Goal: Task Accomplishment & Management: Use online tool/utility

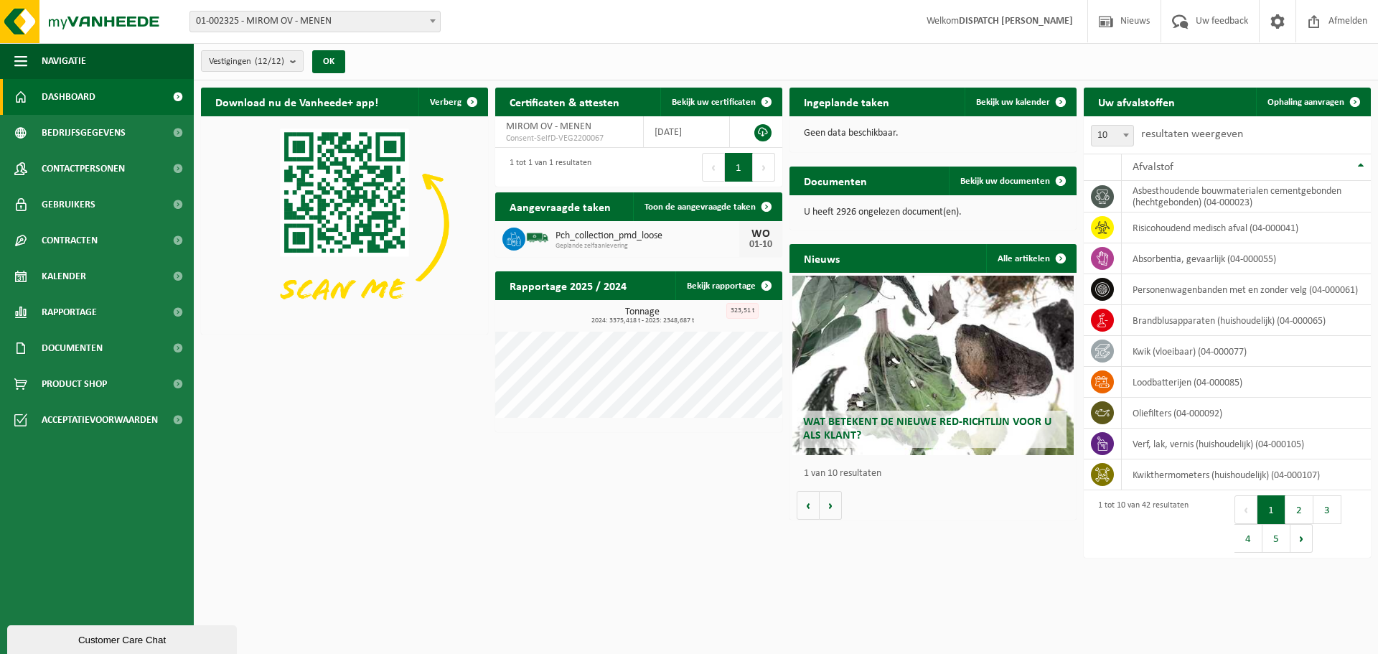
click at [321, 24] on span "01-002325 - MIROM OV - MENEN" at bounding box center [315, 21] width 250 height 20
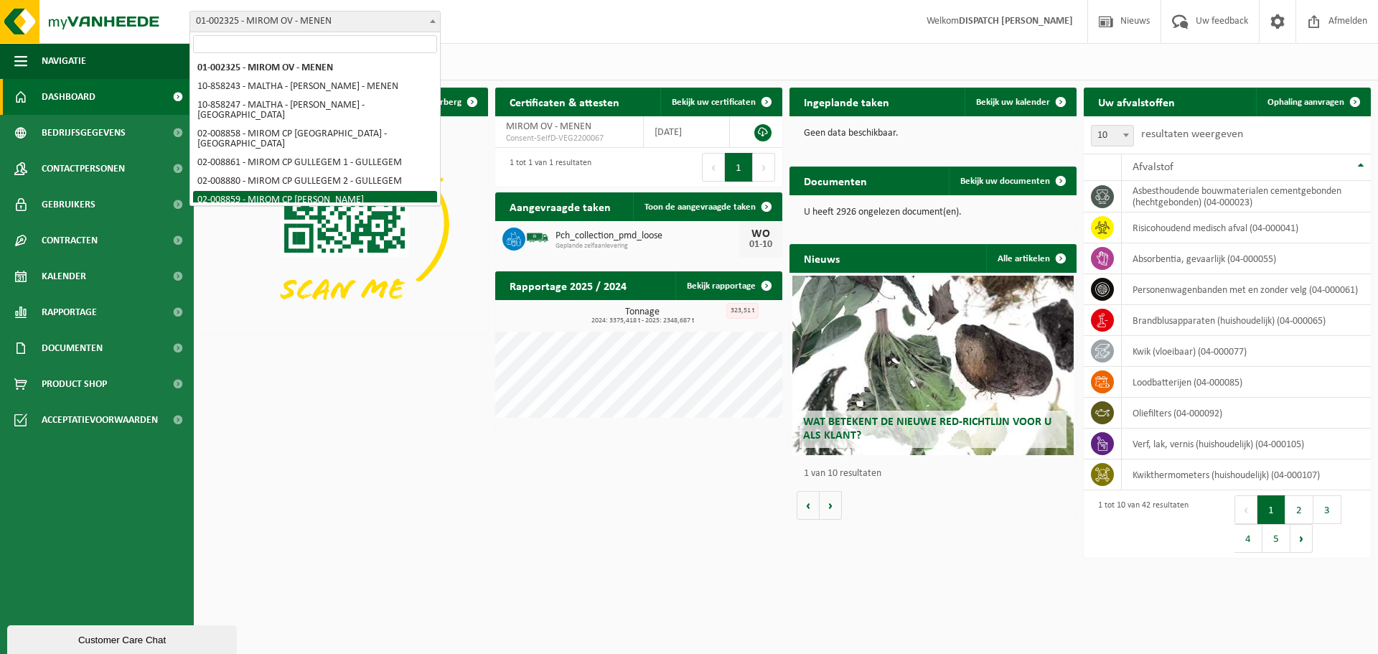
select select "1472"
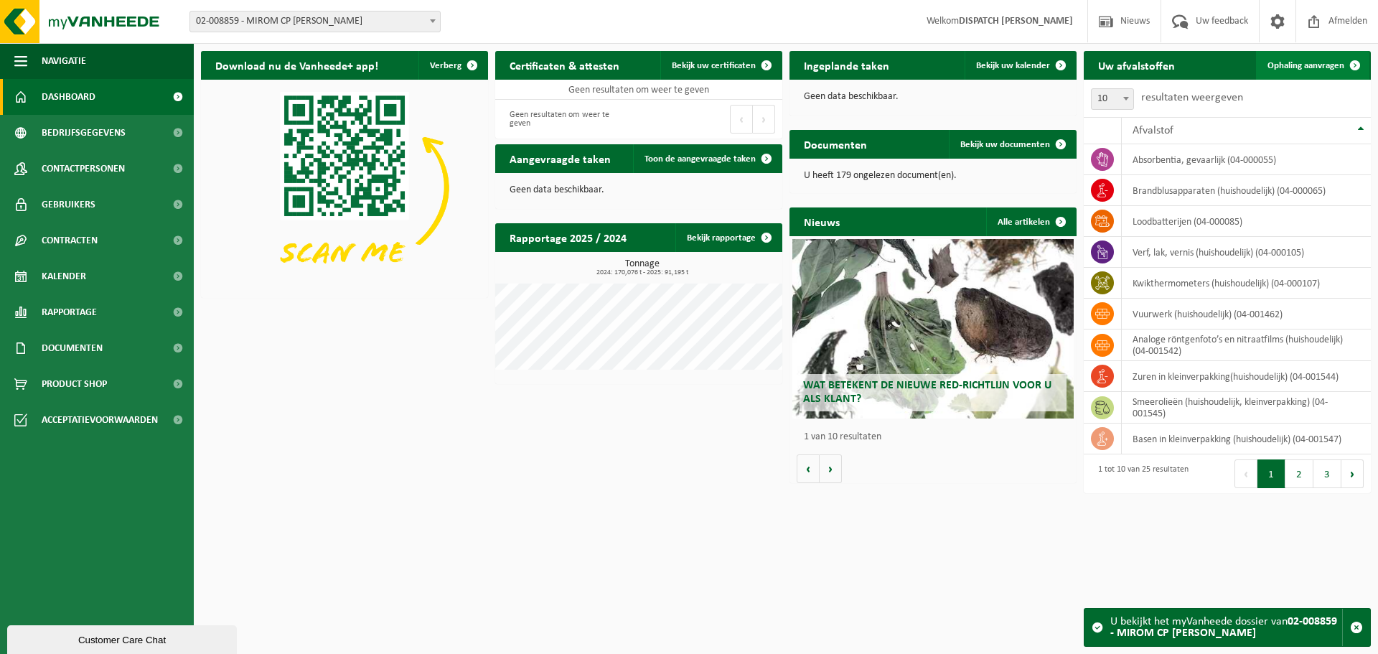
click at [1275, 61] on span "Ophaling aanvragen" at bounding box center [1305, 65] width 77 height 9
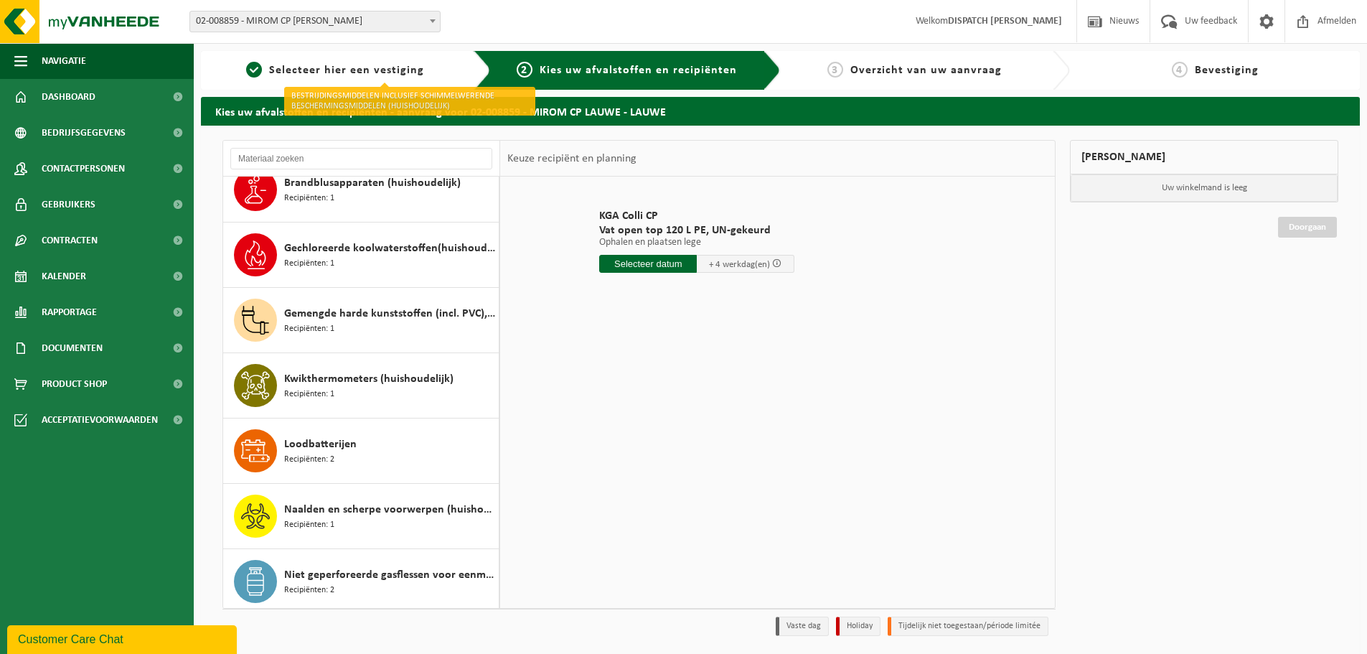
scroll to position [770, 0]
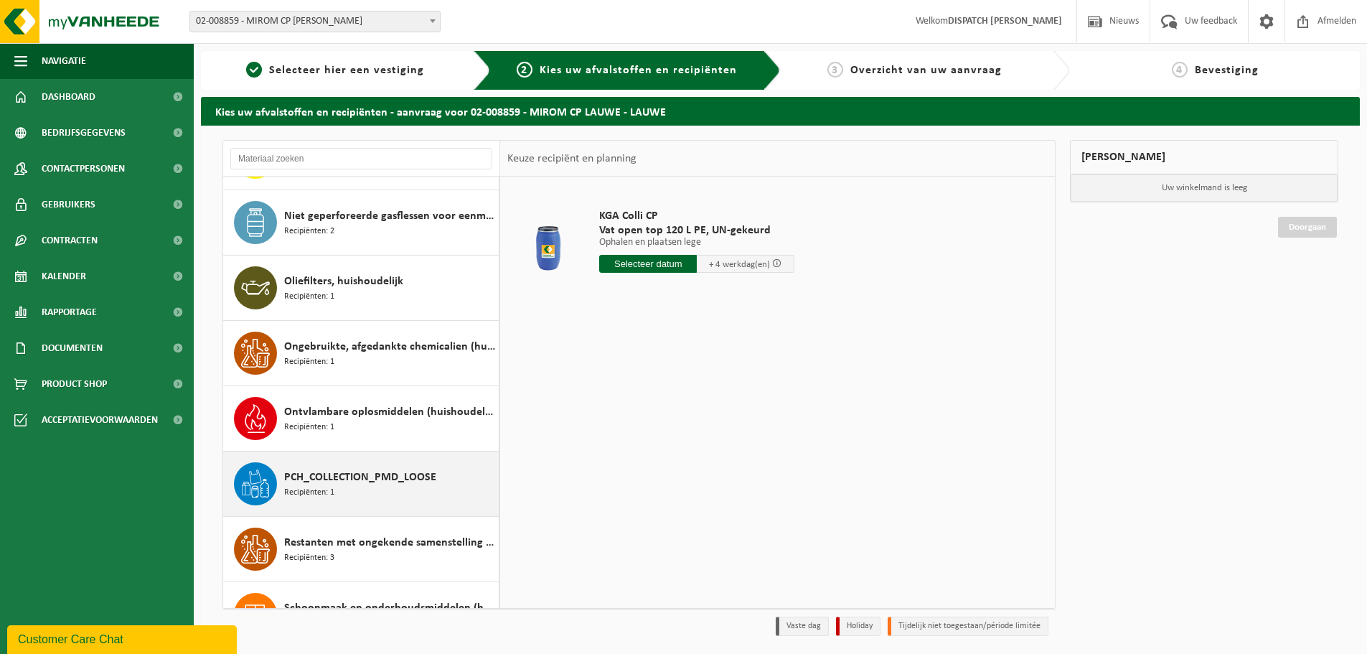
click at [400, 486] on div "PCH_COLLECTION_PMD_LOOSE Recipiënten: 1" at bounding box center [389, 483] width 211 height 43
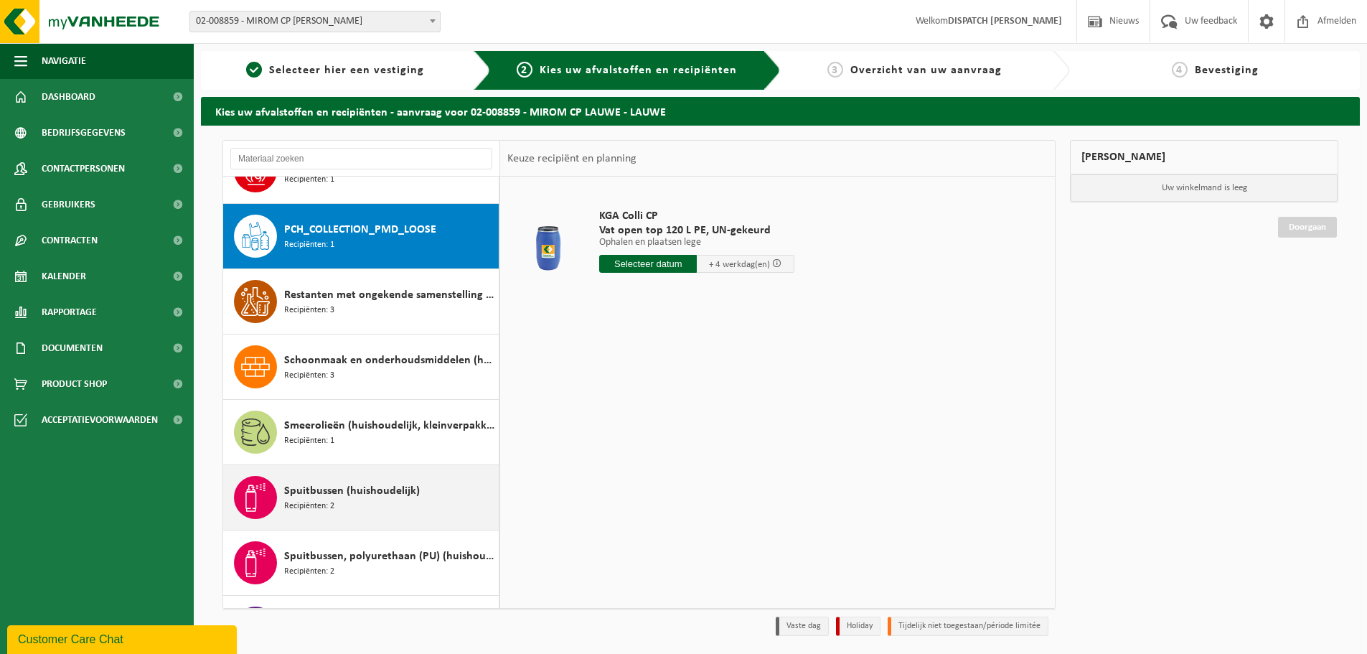
scroll to position [1045, 0]
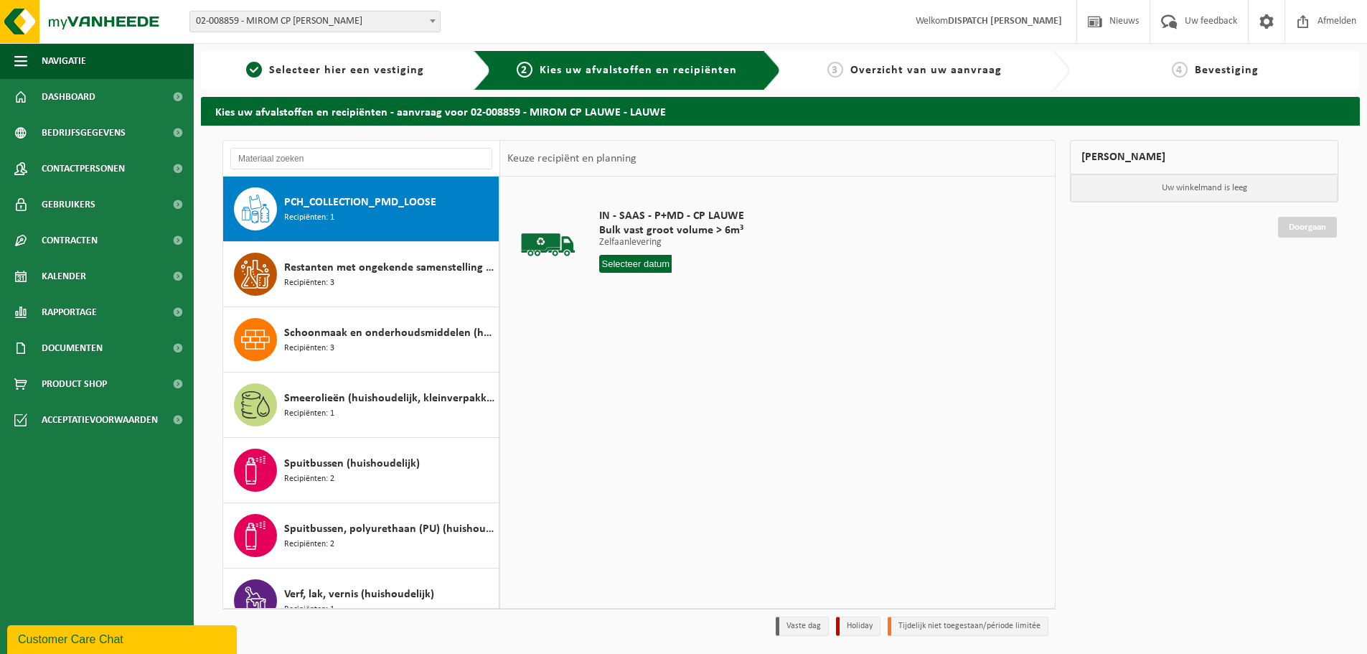
click at [667, 273] on div "IN - SAAS - P+MD - CP LAUWE Bulk vast groot volume > 6m³ Zelfaanlevering Zelfaa…" at bounding box center [671, 244] width 159 height 100
click at [660, 264] on input "text" at bounding box center [635, 264] width 72 height 18
click at [657, 438] on div "1" at bounding box center [663, 436] width 25 height 23
type input "Van 2025-10-01"
click at [649, 324] on button "In winkelmand" at bounding box center [640, 317] width 79 height 23
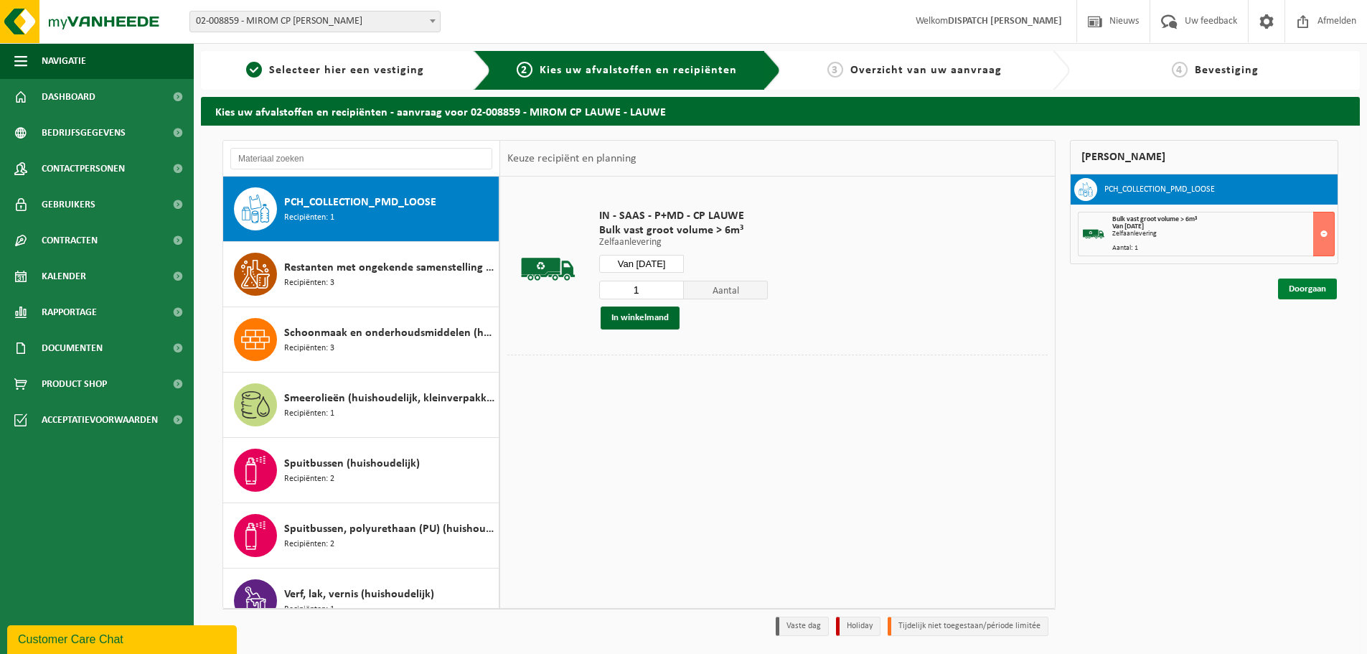
click at [1289, 279] on link "Doorgaan" at bounding box center [1307, 288] width 59 height 21
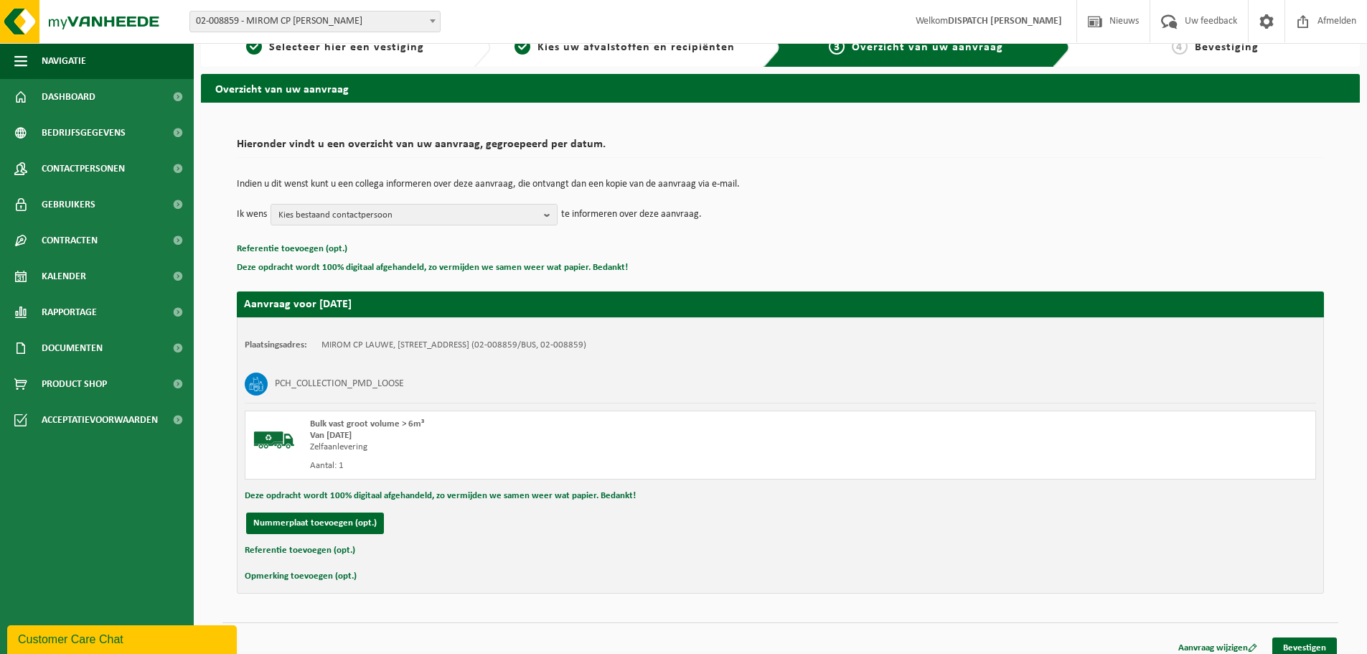
scroll to position [35, 0]
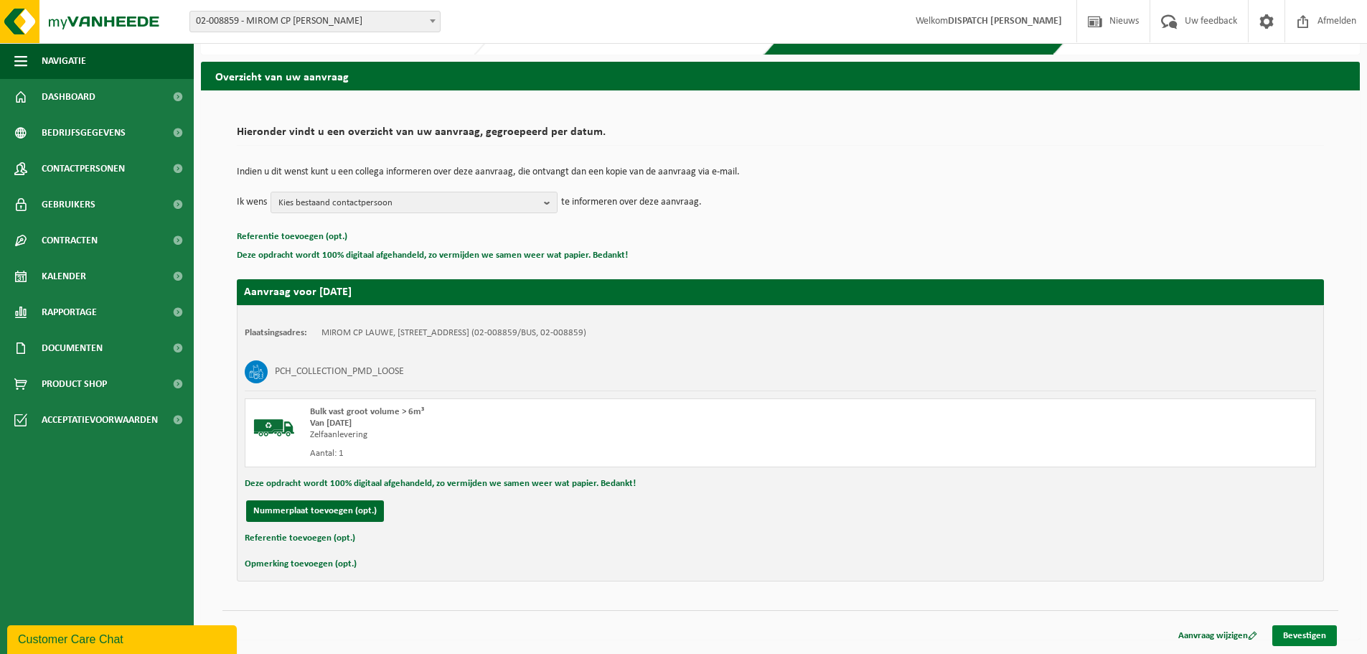
click at [1318, 634] on link "Bevestigen" at bounding box center [1304, 635] width 65 height 21
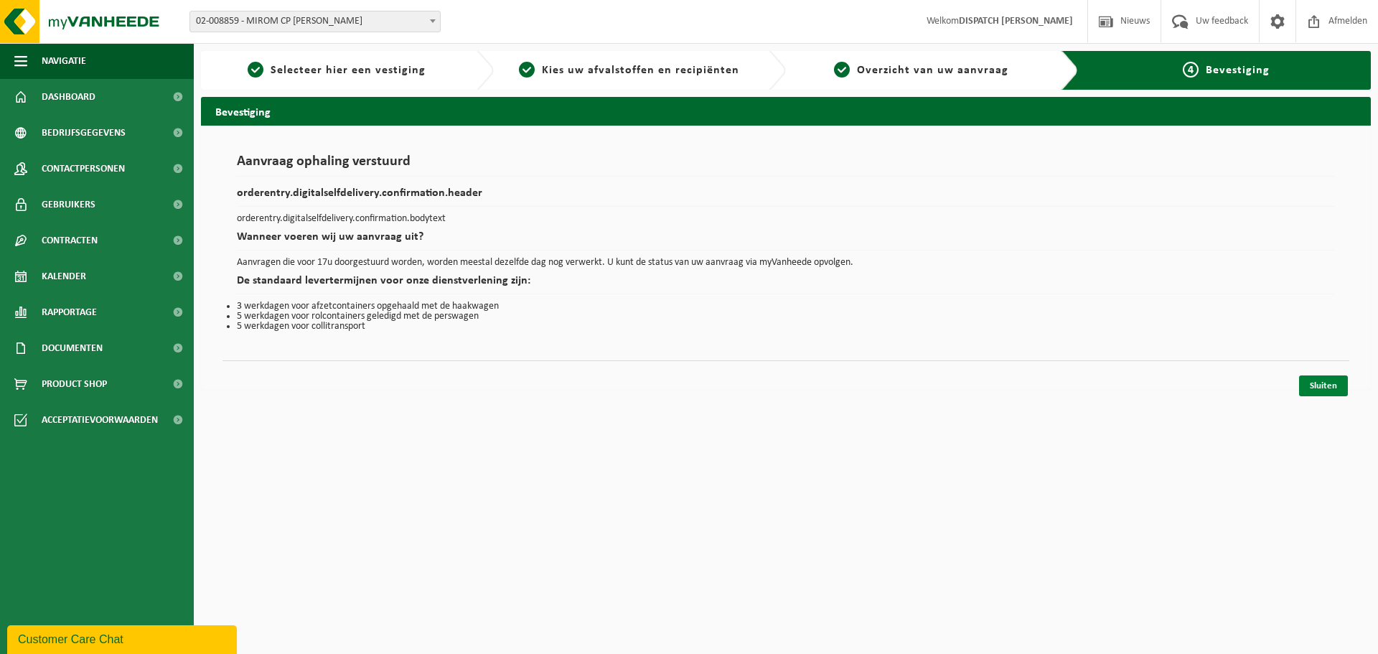
click at [1321, 388] on link "Sluiten" at bounding box center [1323, 385] width 49 height 21
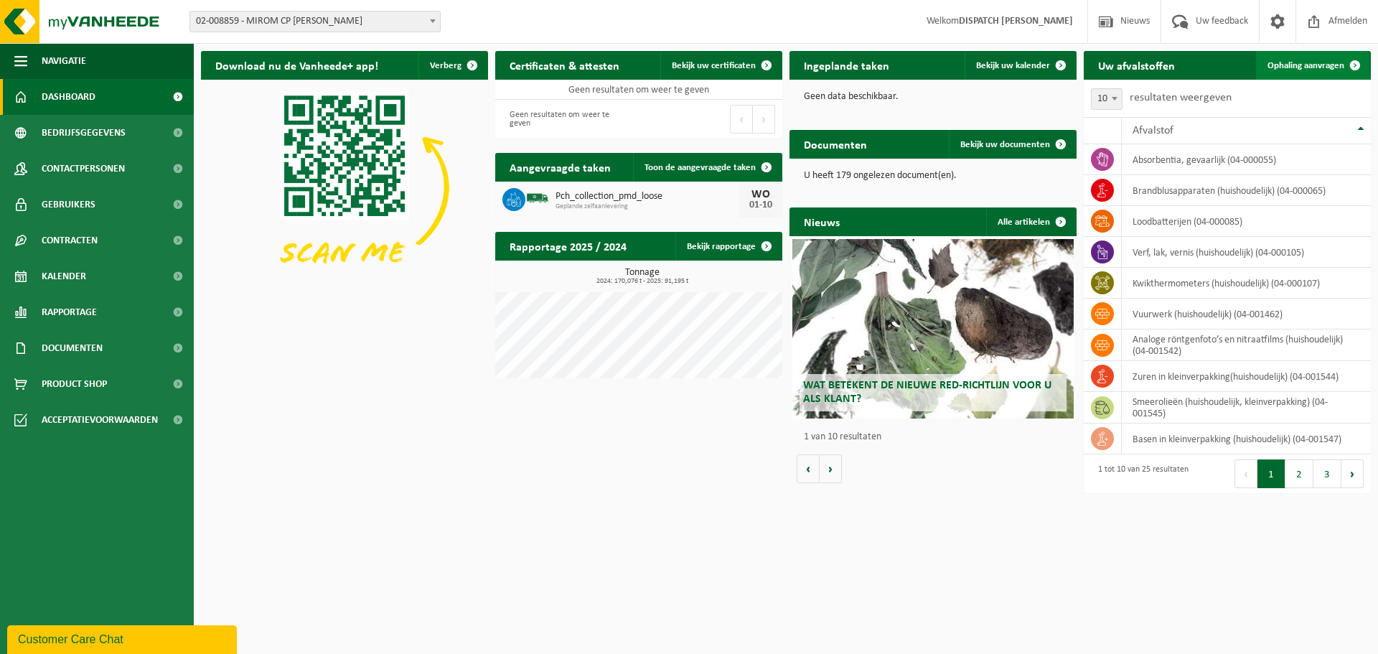
click at [1320, 55] on link "Ophaling aanvragen" at bounding box center [1312, 65] width 113 height 29
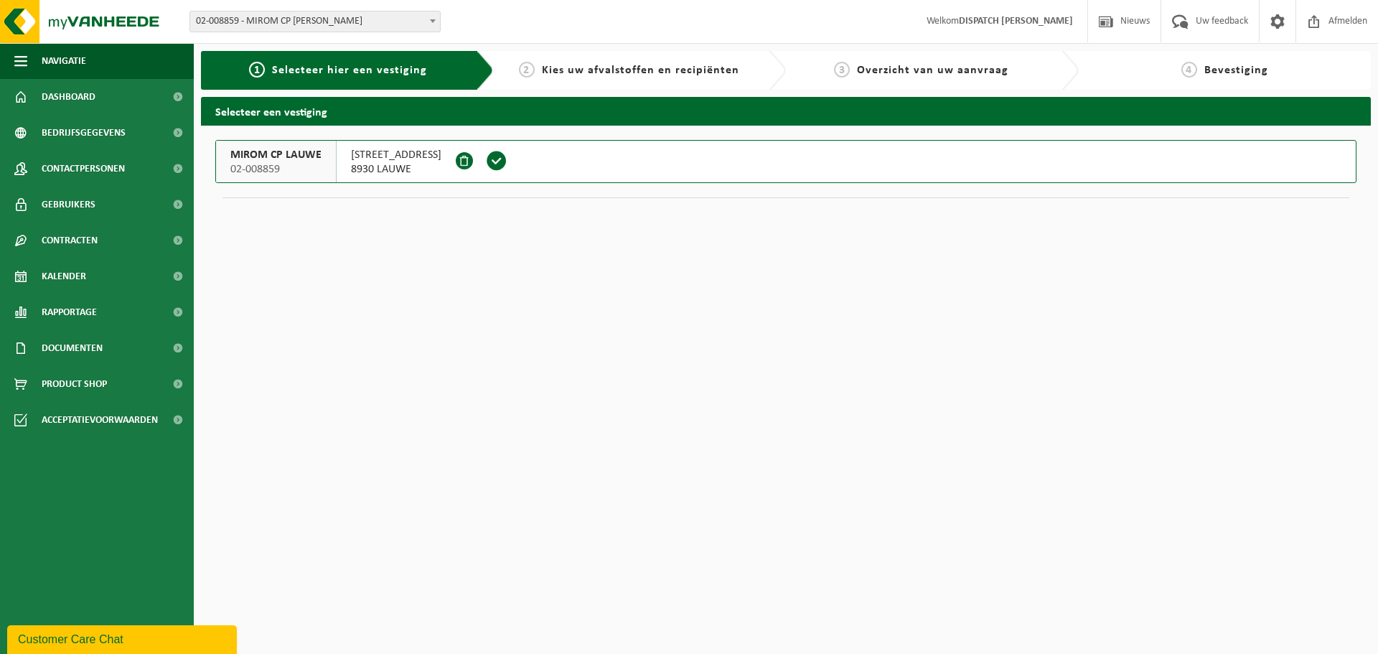
click at [291, 25] on span "02-008859 - MIROM CP [PERSON_NAME]" at bounding box center [315, 21] width 250 height 20
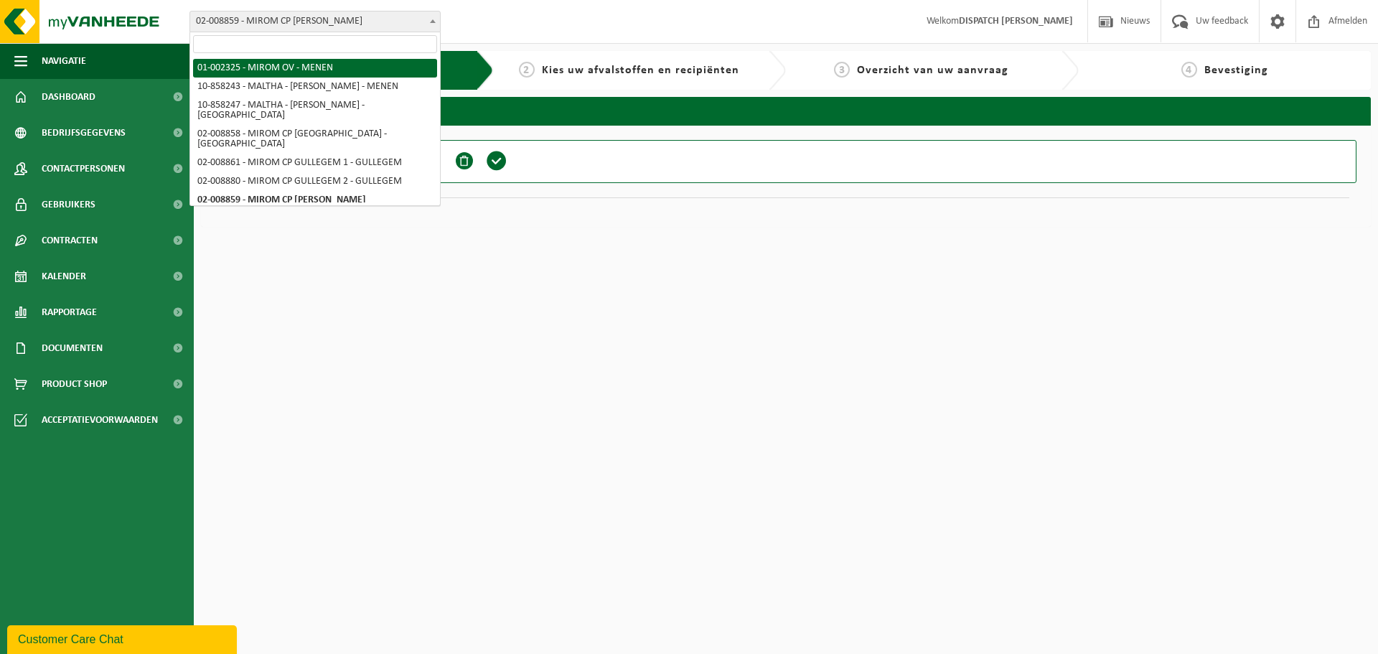
select select "151"
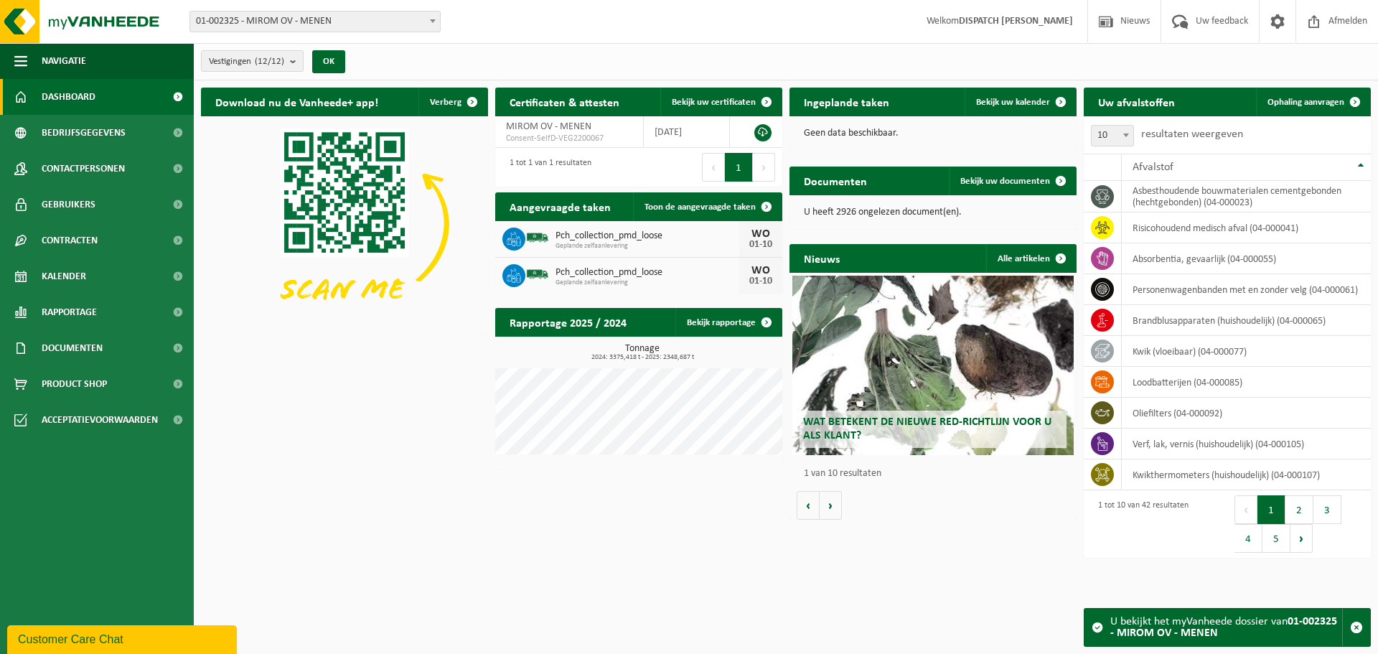
click at [384, 24] on span "01-002325 - MIROM OV - MENEN" at bounding box center [315, 21] width 250 height 20
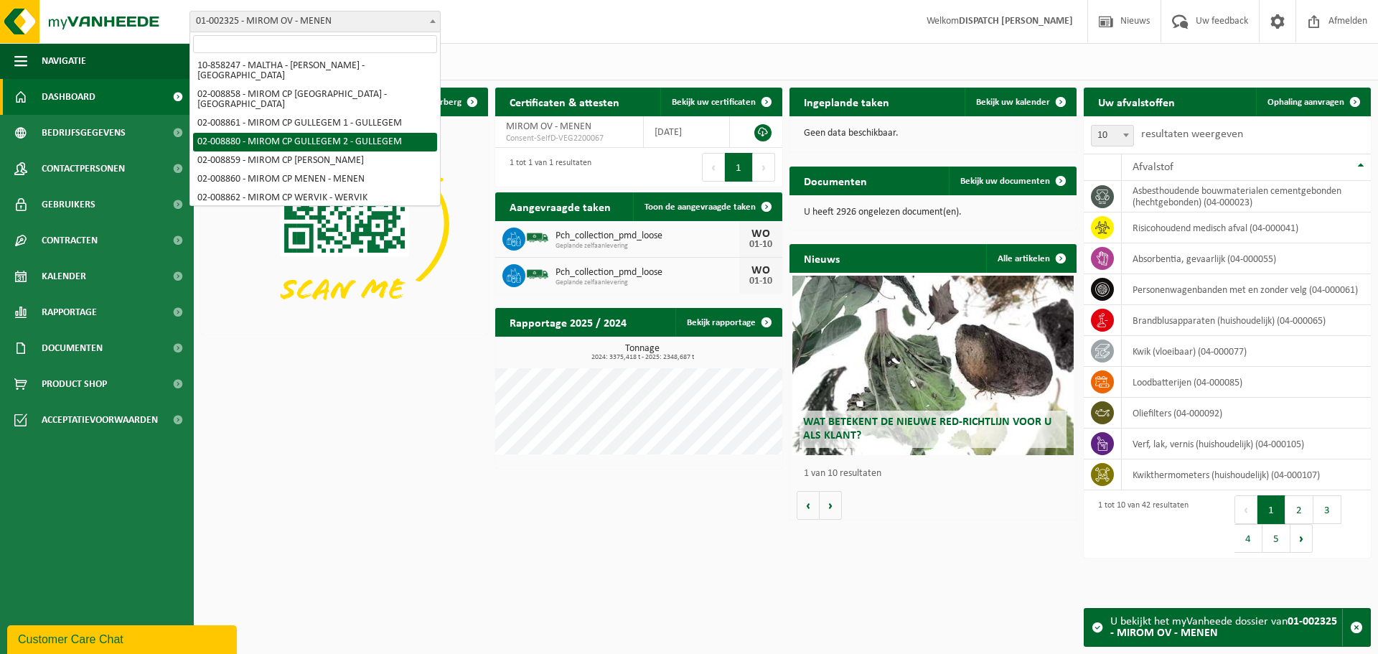
scroll to position [72, 0]
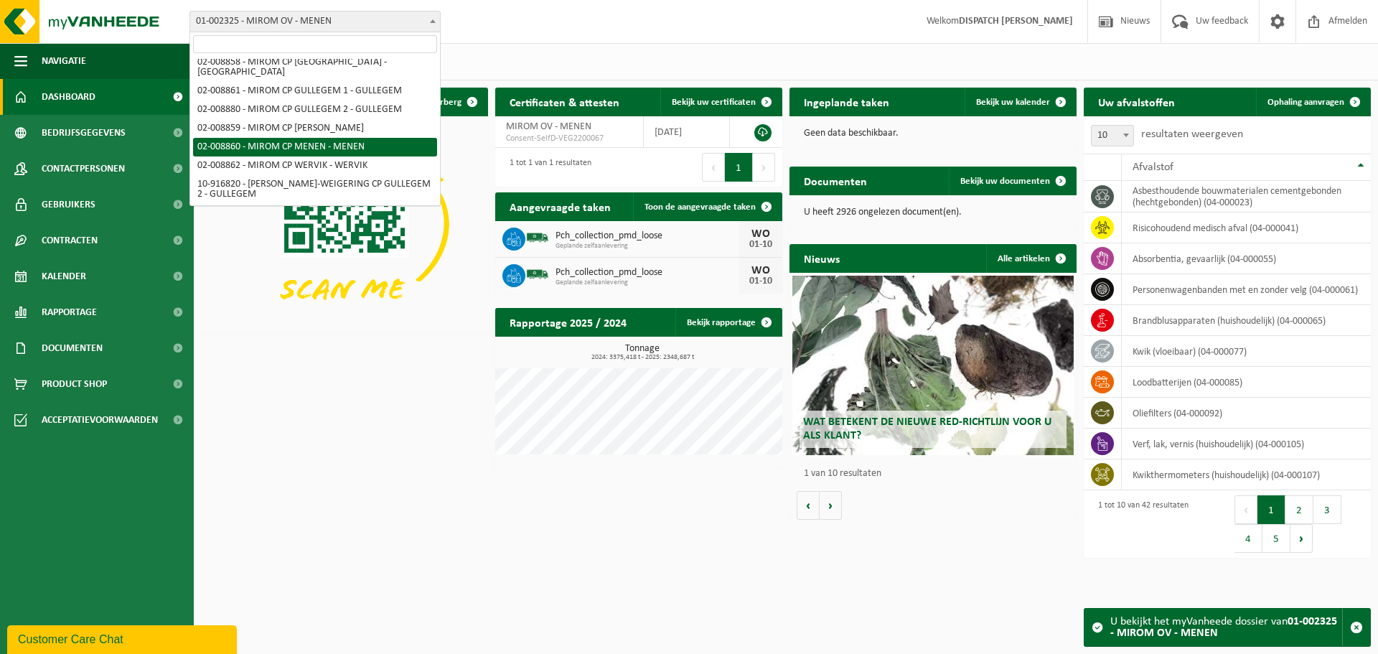
select select "1473"
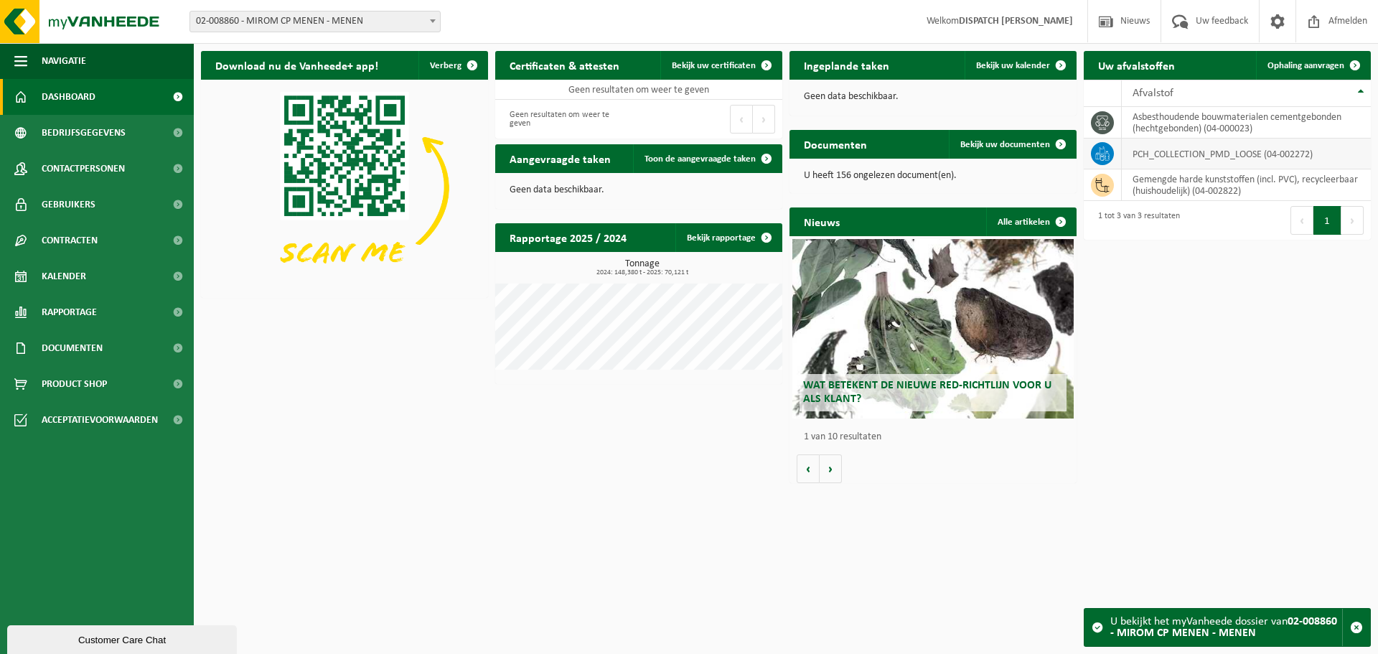
click at [1177, 161] on td "PCH_COLLECTION_PMD_LOOSE (04-002272)" at bounding box center [1245, 153] width 249 height 31
click at [1330, 58] on link "Ophaling aanvragen" at bounding box center [1312, 65] width 113 height 29
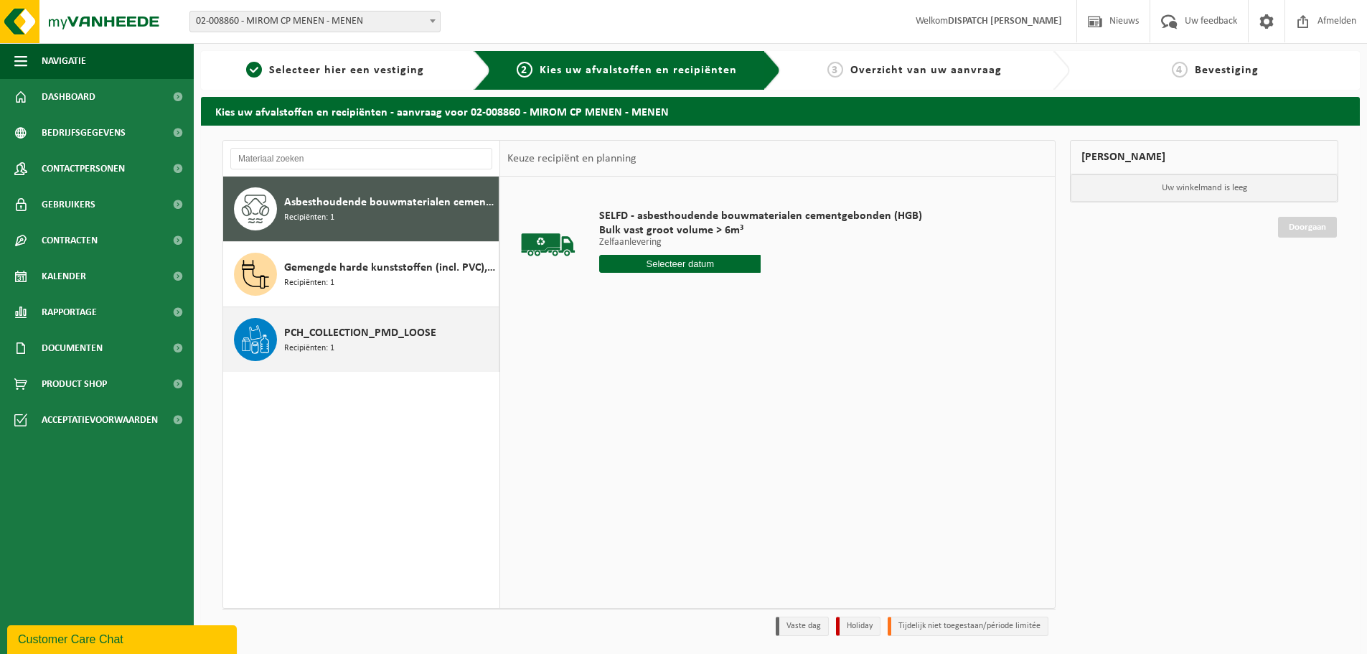
click at [356, 344] on div "PCH_COLLECTION_PMD_LOOSE Recipiënten: 1" at bounding box center [389, 339] width 211 height 43
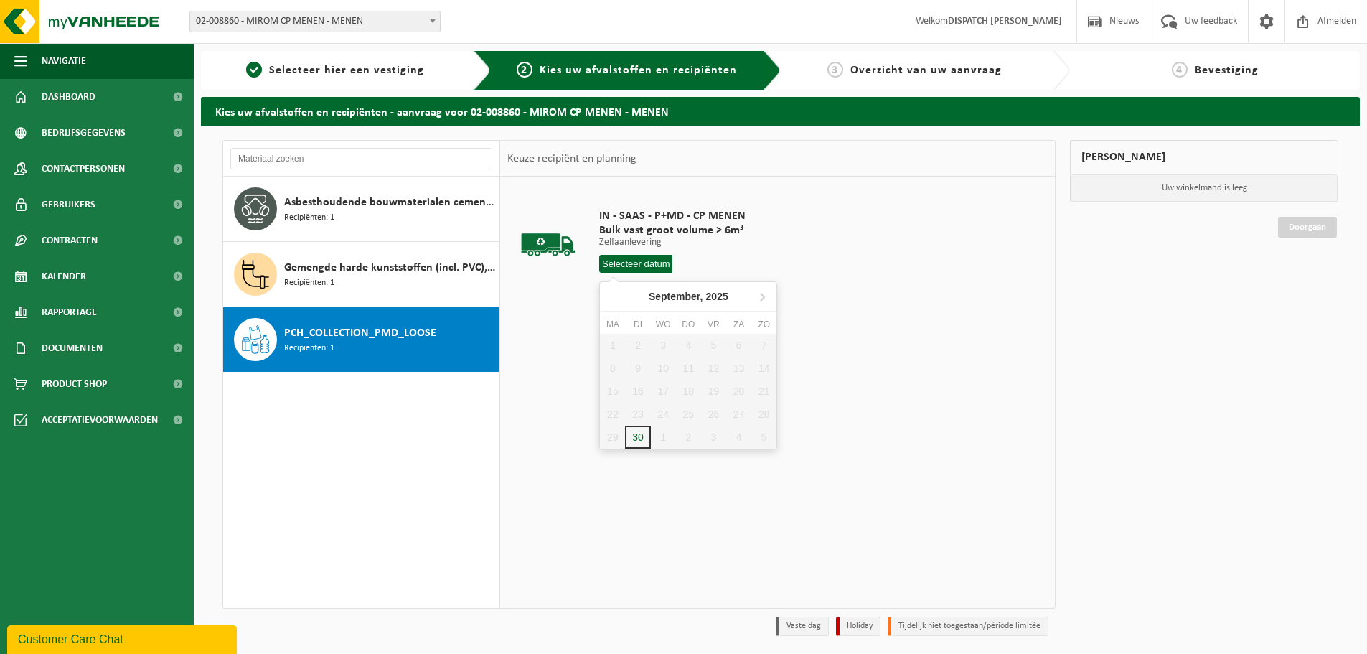
click at [637, 267] on input "text" at bounding box center [635, 264] width 73 height 18
click at [661, 433] on div "1" at bounding box center [663, 436] width 25 height 23
type input "Van [DATE]"
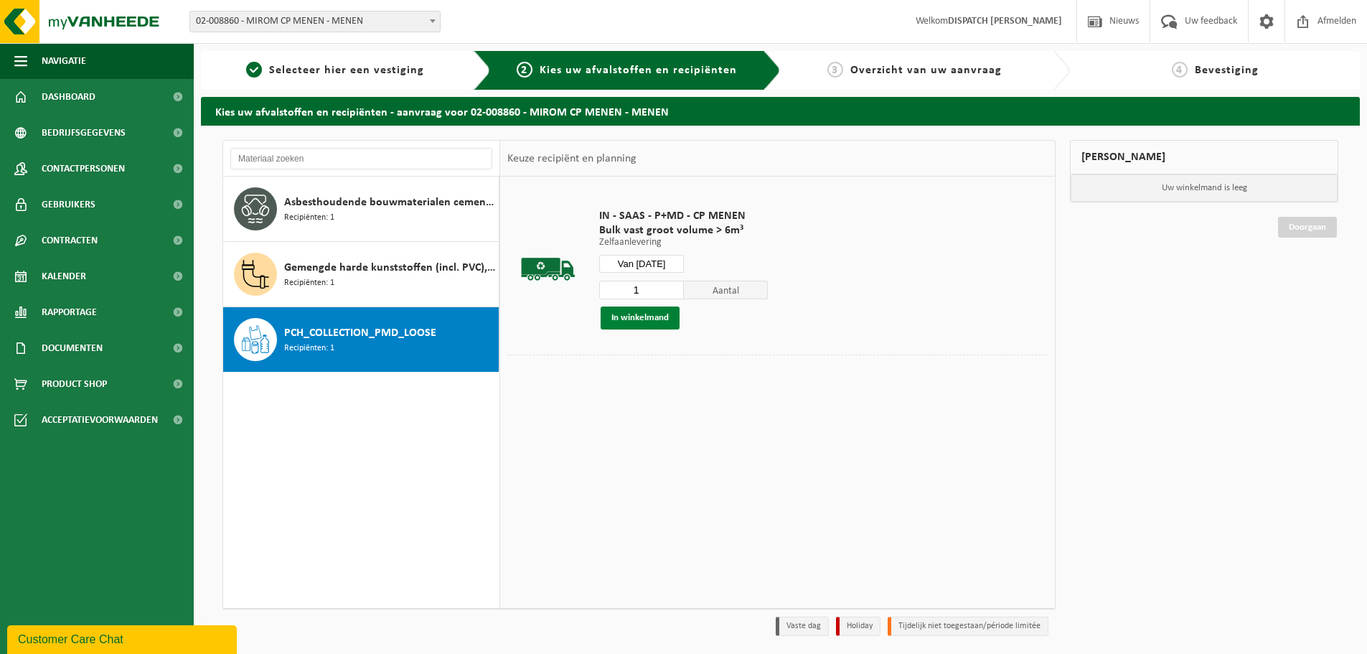
click at [633, 325] on button "In winkelmand" at bounding box center [640, 317] width 79 height 23
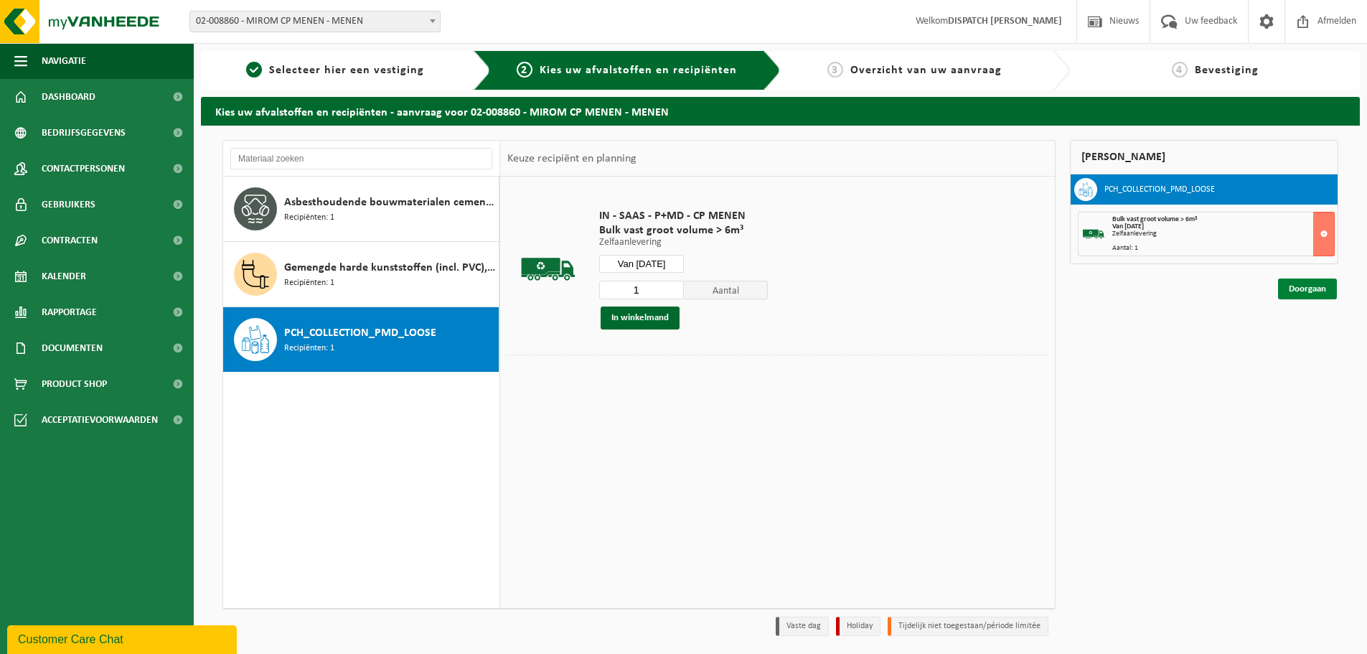
click at [1304, 287] on link "Doorgaan" at bounding box center [1307, 288] width 59 height 21
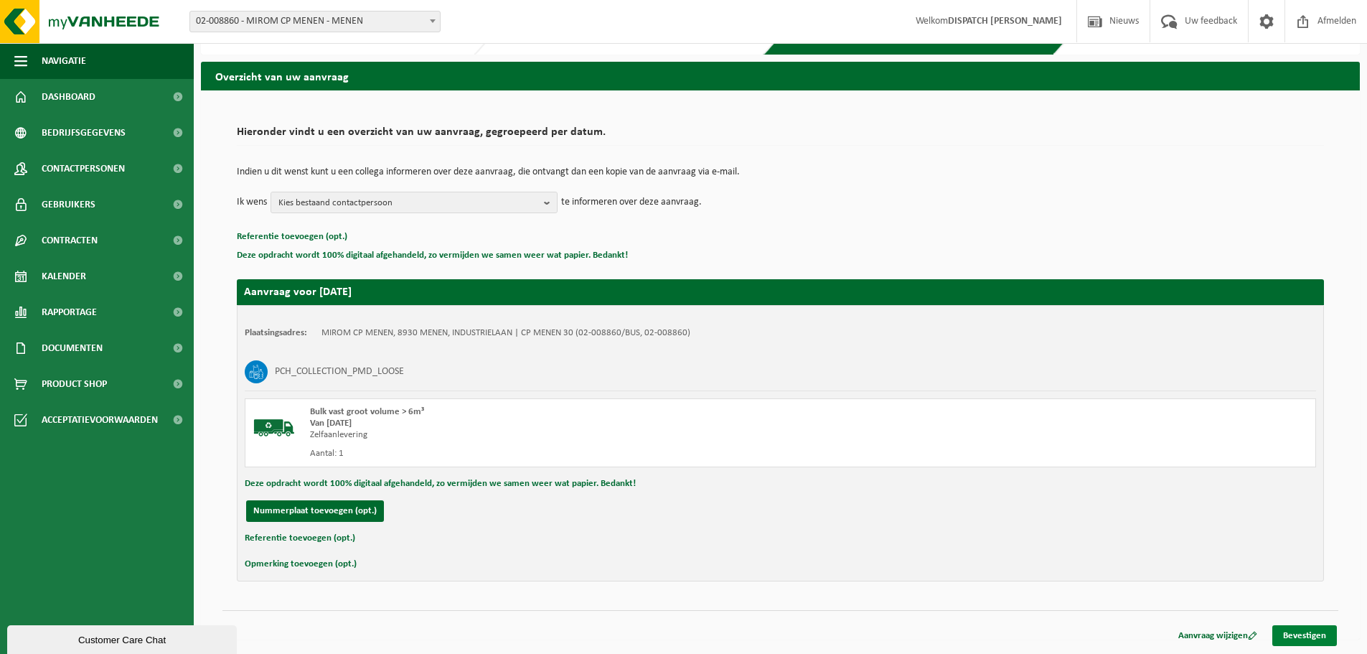
click at [1289, 639] on link "Bevestigen" at bounding box center [1304, 635] width 65 height 21
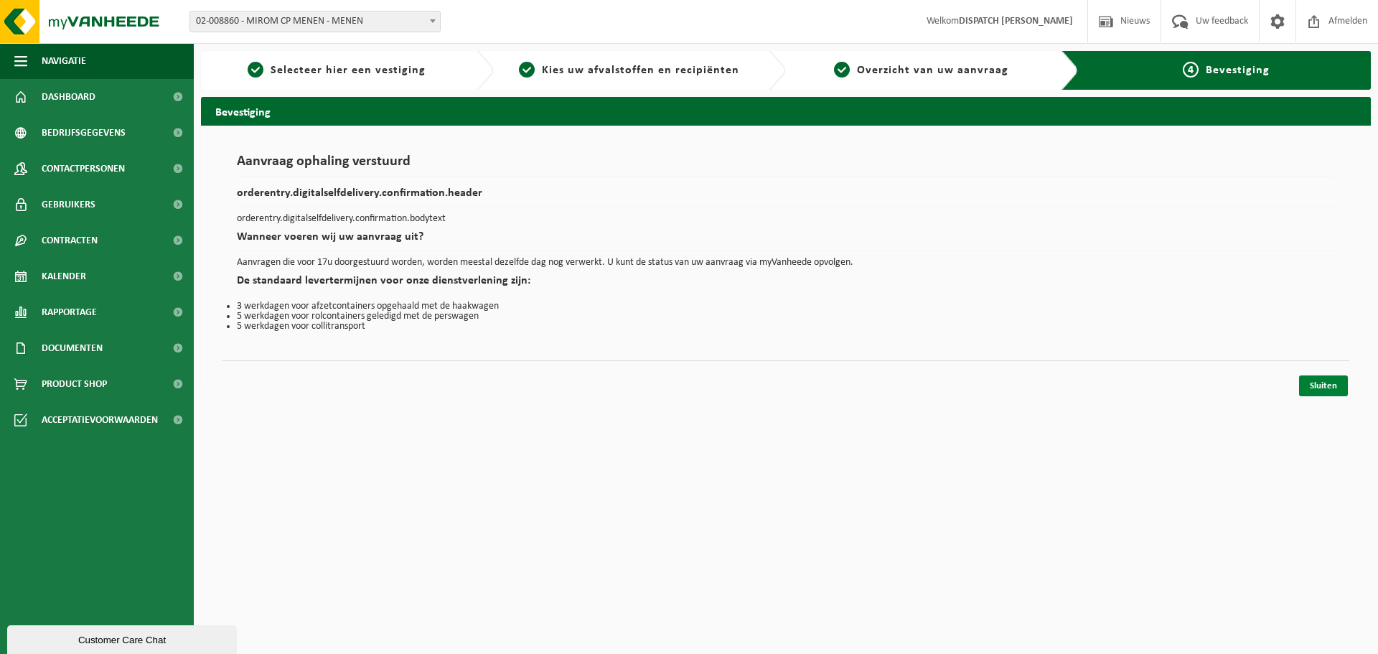
click at [1334, 395] on link "Sluiten" at bounding box center [1323, 385] width 49 height 21
